Goal: Communication & Community: Answer question/provide support

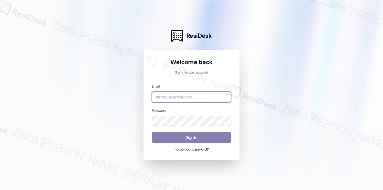
click at [161, 95] on input "email" at bounding box center [191, 97] width 79 height 11
click at [179, 94] on input "jag" at bounding box center [191, 97] width 79 height 11
click at [0, 190] on com-1password-button at bounding box center [0, 190] width 0 height 0
click at [169, 96] on input "jag" at bounding box center [191, 97] width 79 height 11
type input "j"
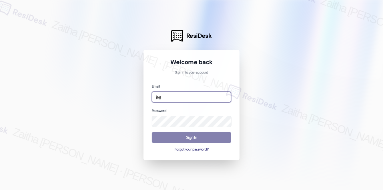
click at [0, 190] on com-1password-button at bounding box center [0, 190] width 0 height 0
click at [181, 95] on input "jag" at bounding box center [191, 97] width 79 height 11
type input "[EMAIL_ADDRESS][PERSON_NAME][DOMAIN_NAME]"
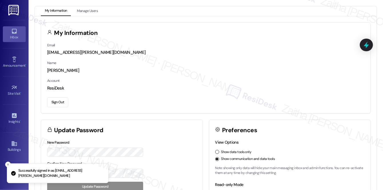
click at [17, 39] on div "Inbox" at bounding box center [14, 37] width 29 height 6
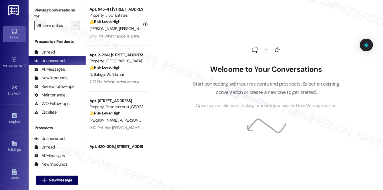
click at [76, 25] on icon "" at bounding box center [75, 25] width 3 height 5
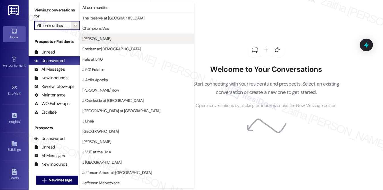
click at [94, 38] on span "[PERSON_NAME]" at bounding box center [136, 39] width 109 height 6
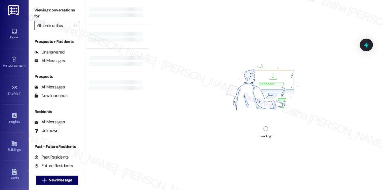
type input "[PERSON_NAME]"
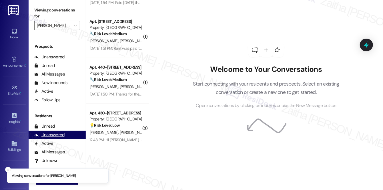
scroll to position [102, 0]
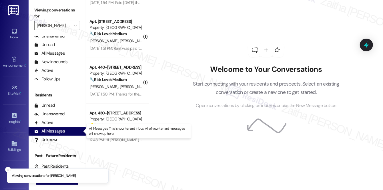
click at [61, 134] on div "All Messages" at bounding box center [49, 131] width 31 height 6
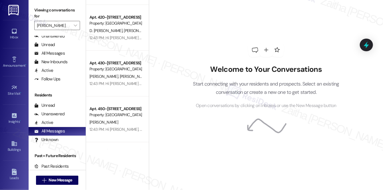
scroll to position [0, 0]
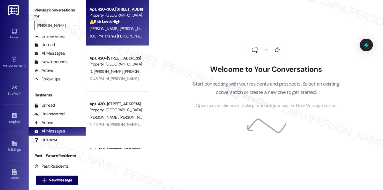
click at [134, 25] on div "[PERSON_NAME] [PERSON_NAME]" at bounding box center [116, 28] width 54 height 7
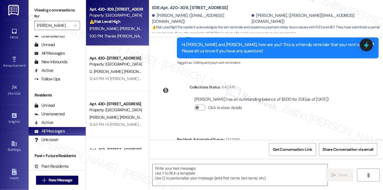
type textarea "Fetching suggested responses. Please feel free to read through the conversation…"
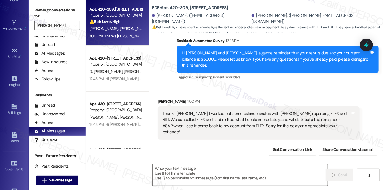
scroll to position [109, 0]
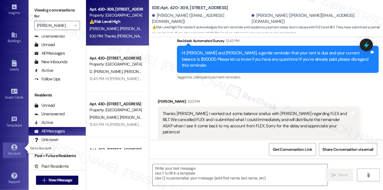
click at [13, 150] on div "Account" at bounding box center [14, 153] width 29 height 6
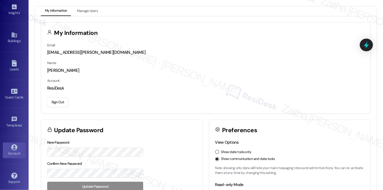
click at [59, 102] on button "Sign Out" at bounding box center [57, 102] width 21 height 10
